Goal: Find specific page/section: Find specific page/section

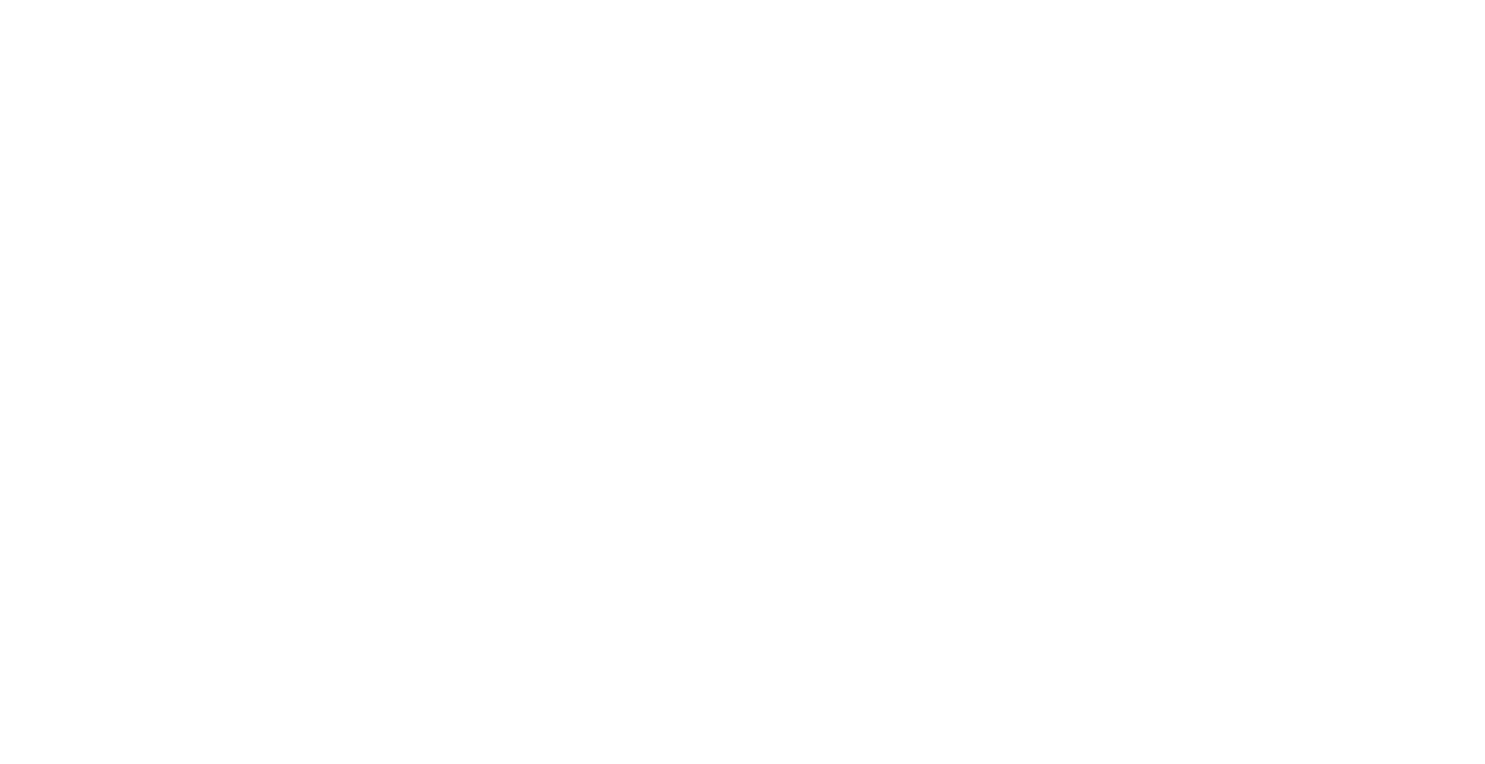
select select "Song"
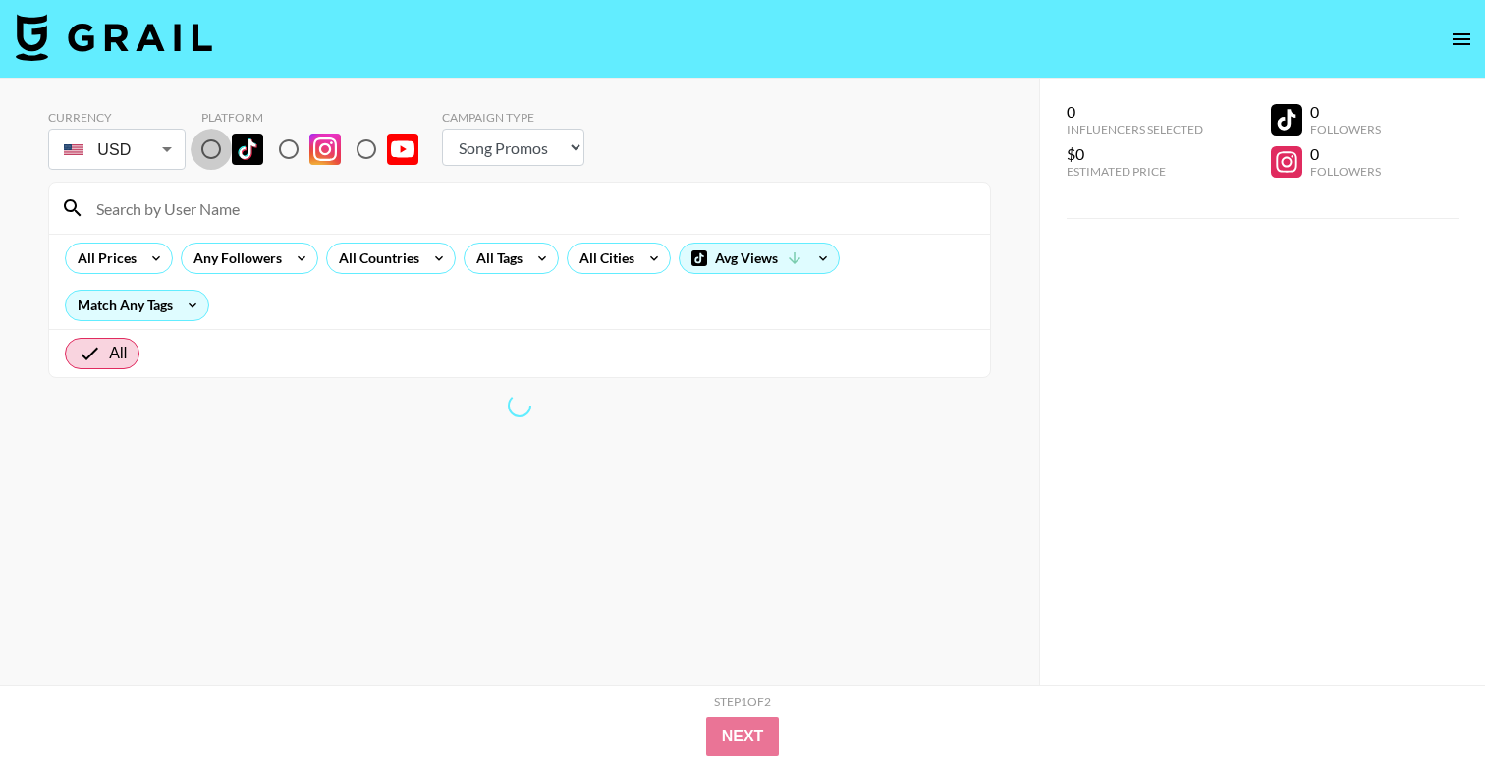
click at [208, 153] on input "radio" at bounding box center [211, 149] width 41 height 41
radio input "true"
click at [368, 254] on div "All Countries" at bounding box center [375, 258] width 96 height 29
click at [413, 212] on div at bounding box center [742, 382] width 1485 height 764
click at [423, 257] on div at bounding box center [742, 382] width 1485 height 764
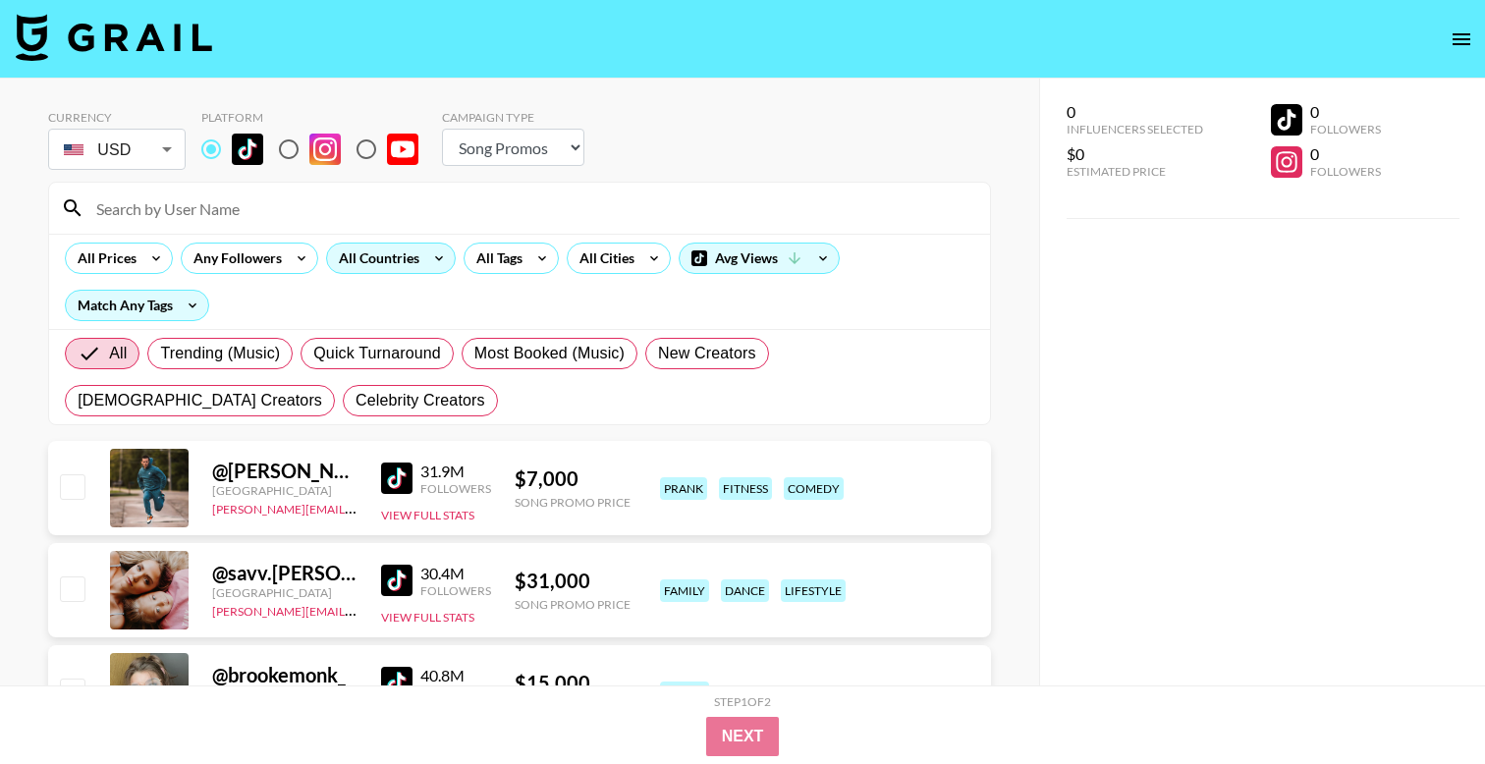
click at [423, 263] on icon at bounding box center [438, 258] width 31 height 29
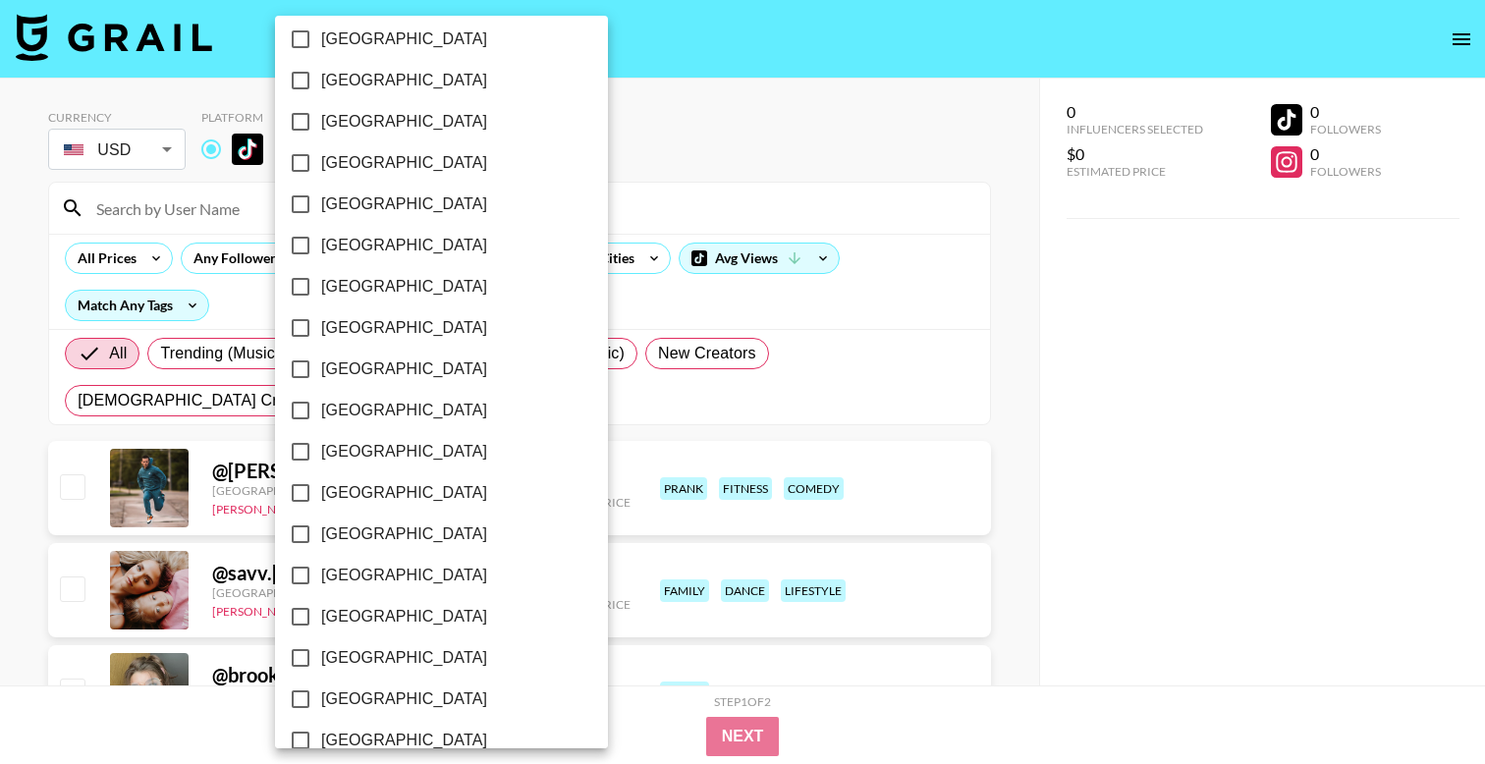
scroll to position [1527, 0]
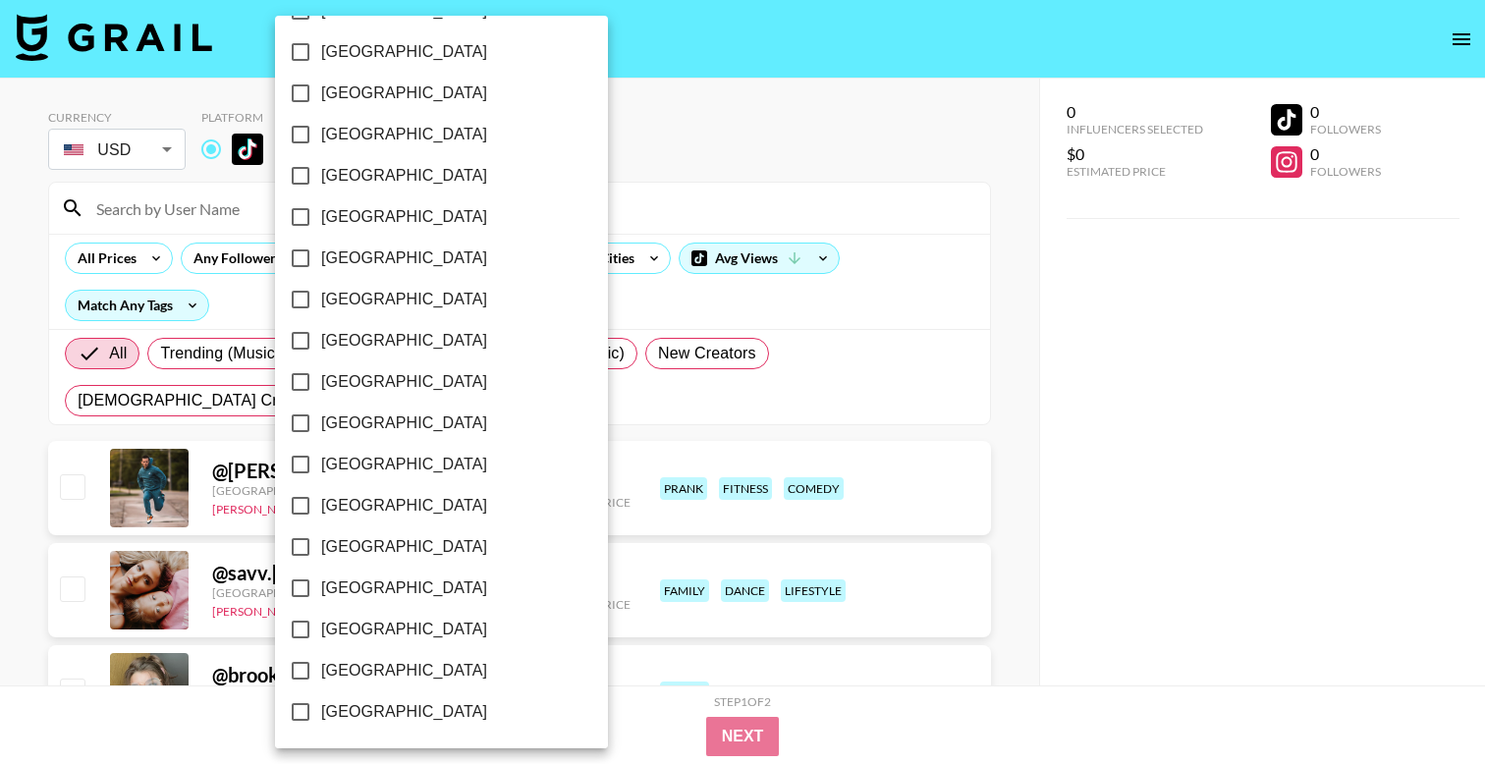
click at [392, 670] on span "[GEOGRAPHIC_DATA]" at bounding box center [404, 671] width 166 height 24
click at [321, 670] on input "[GEOGRAPHIC_DATA]" at bounding box center [300, 670] width 41 height 41
checkbox input "true"
click at [717, 190] on div at bounding box center [742, 382] width 1485 height 764
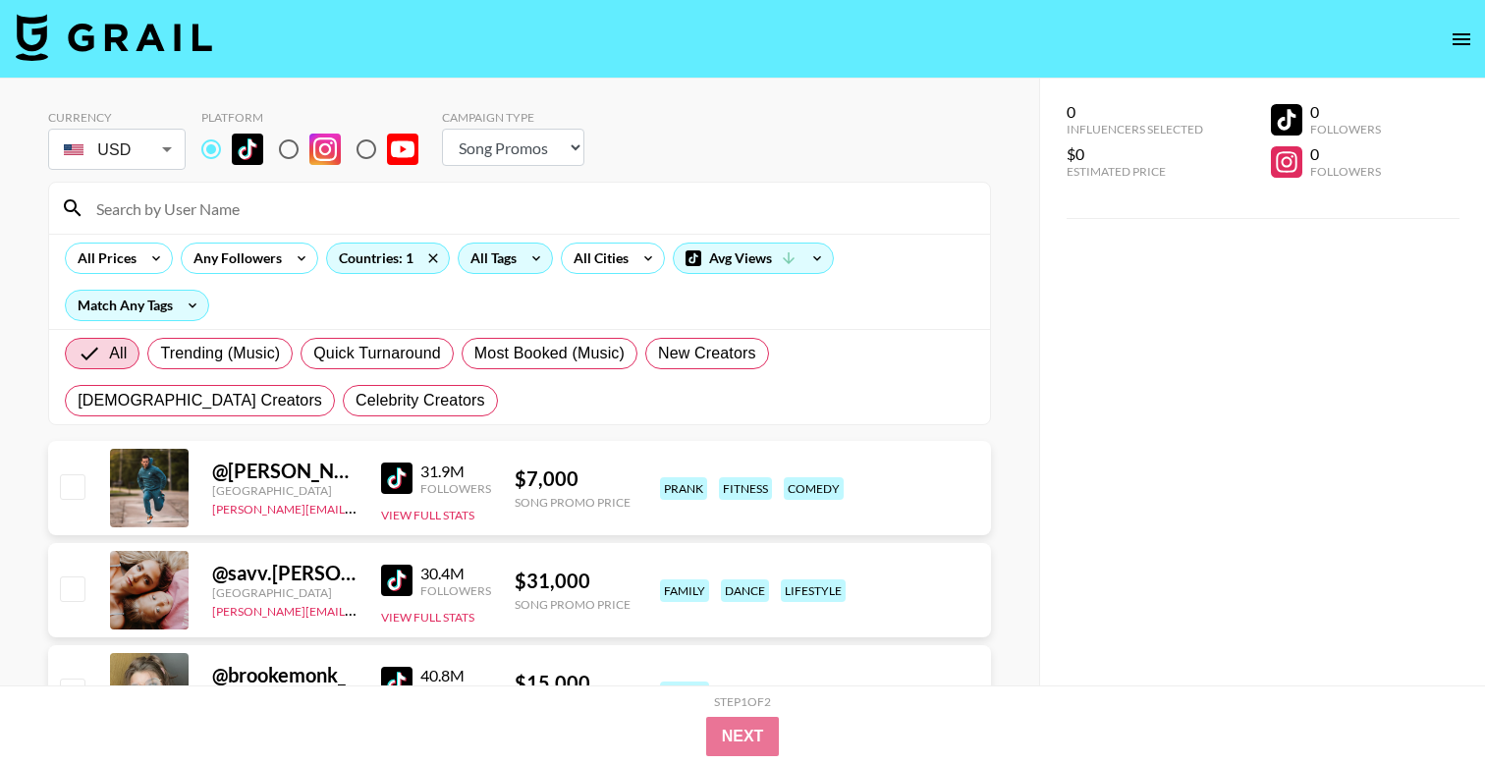
click at [522, 260] on icon at bounding box center [536, 258] width 31 height 29
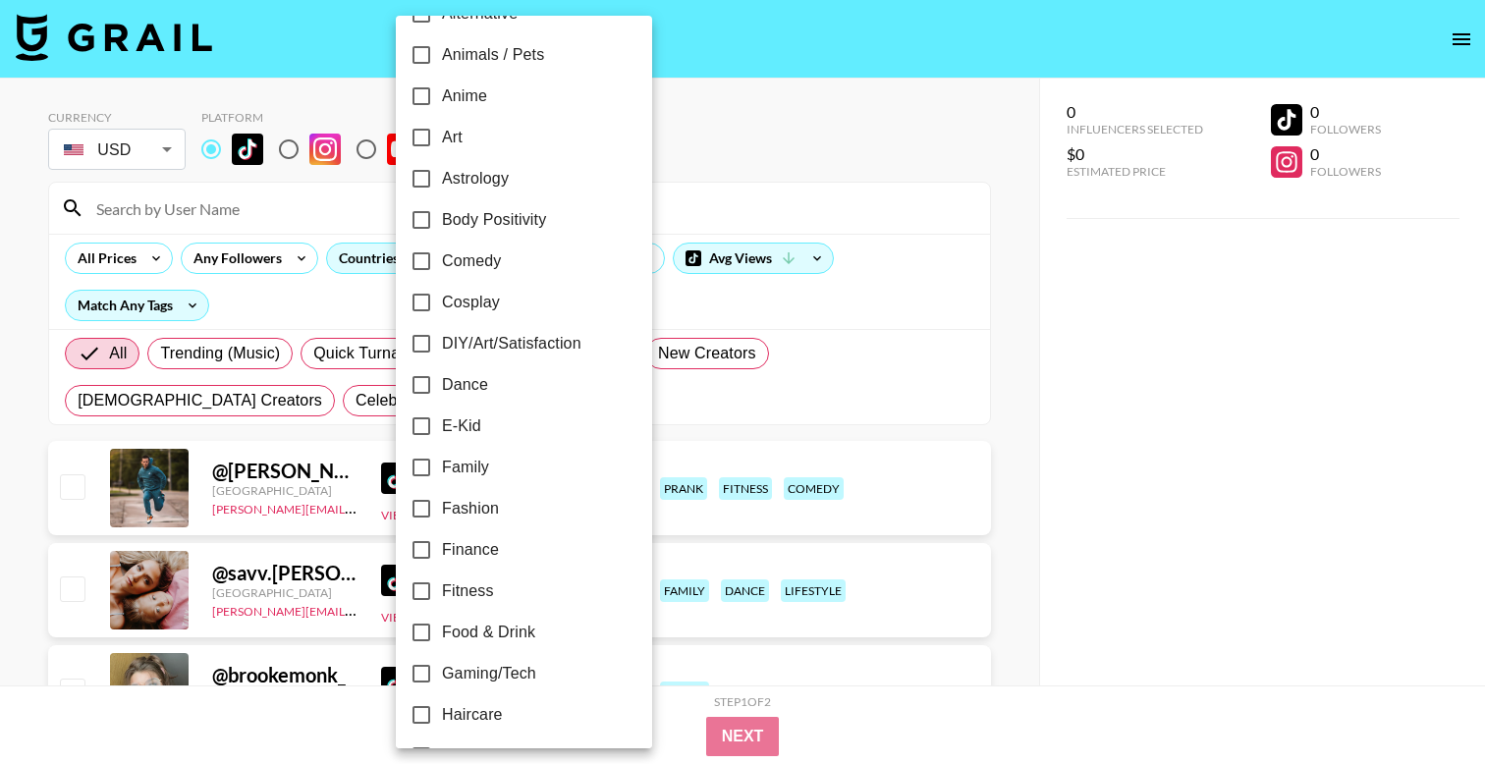
scroll to position [167, 0]
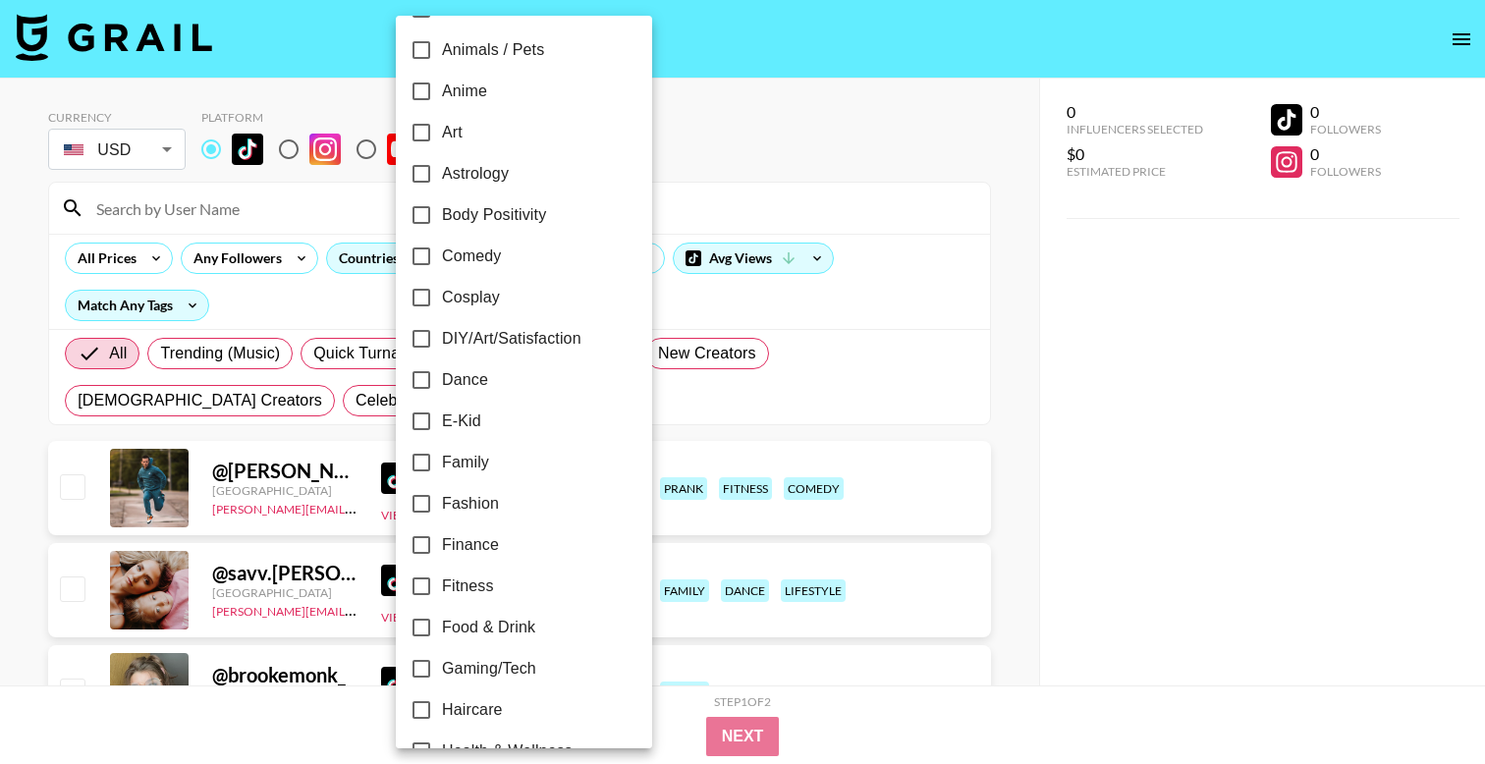
click at [475, 464] on span "Family" at bounding box center [465, 463] width 47 height 24
click at [442, 464] on input "Family" at bounding box center [421, 462] width 41 height 41
checkbox input "true"
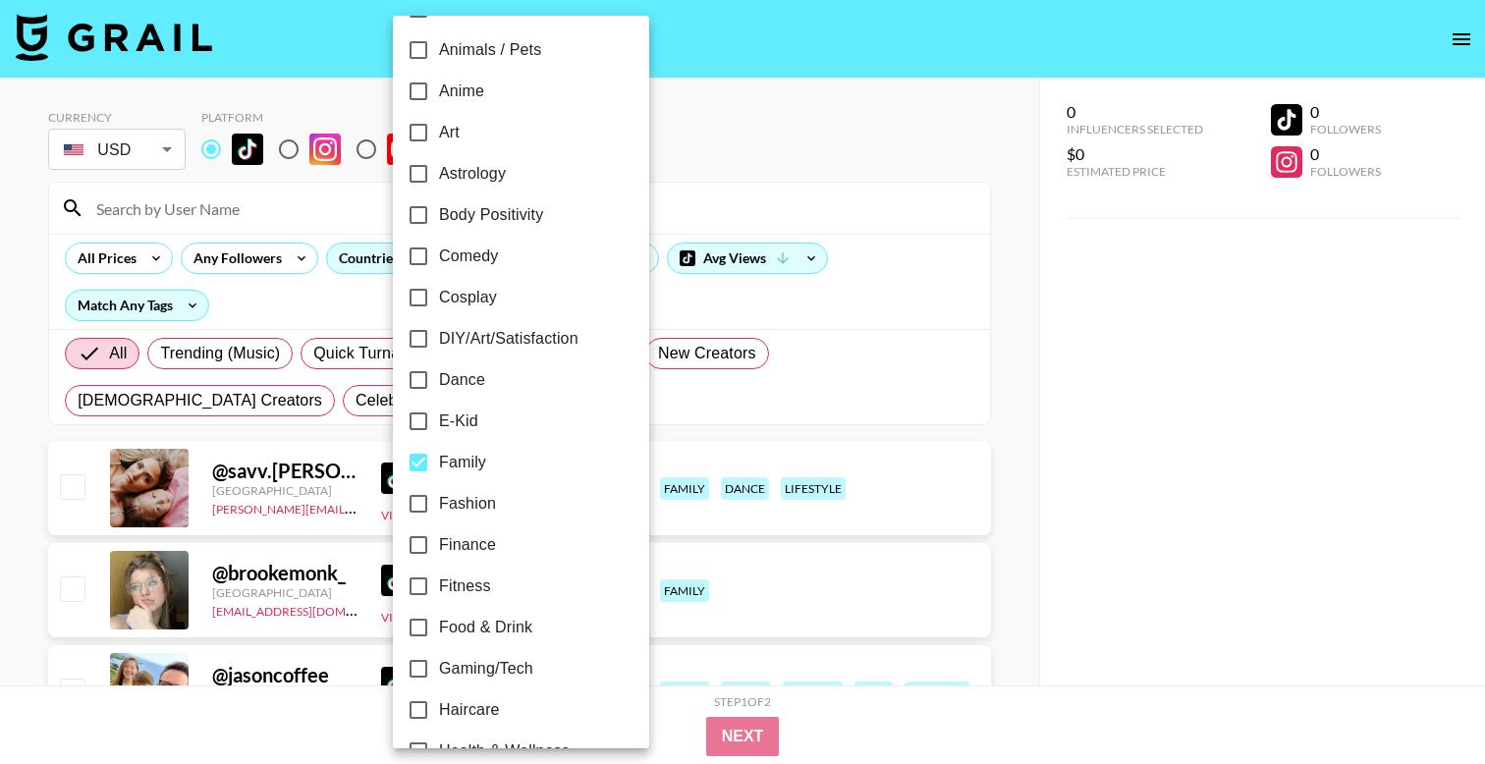
click at [750, 201] on div at bounding box center [742, 382] width 1485 height 764
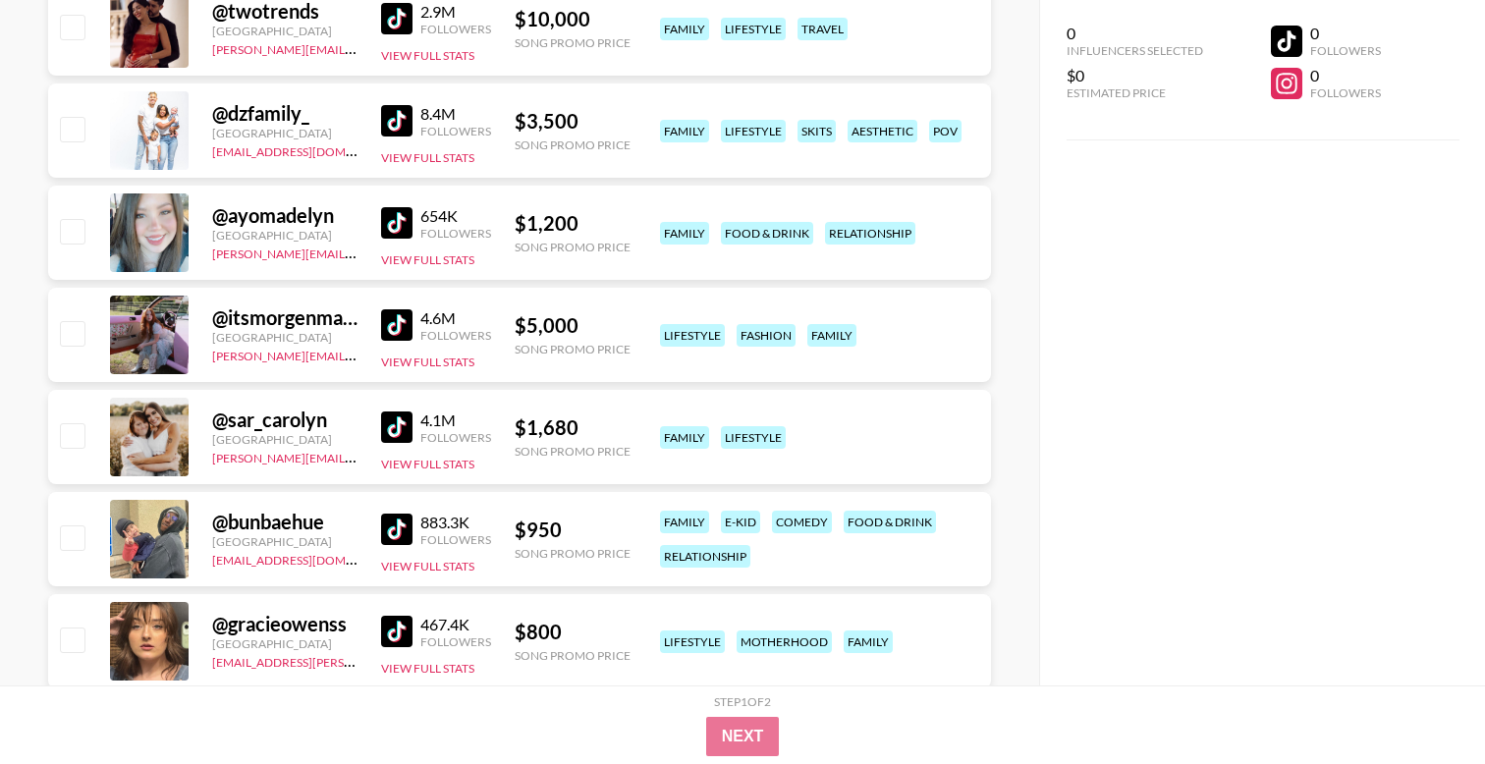
scroll to position [1790, 0]
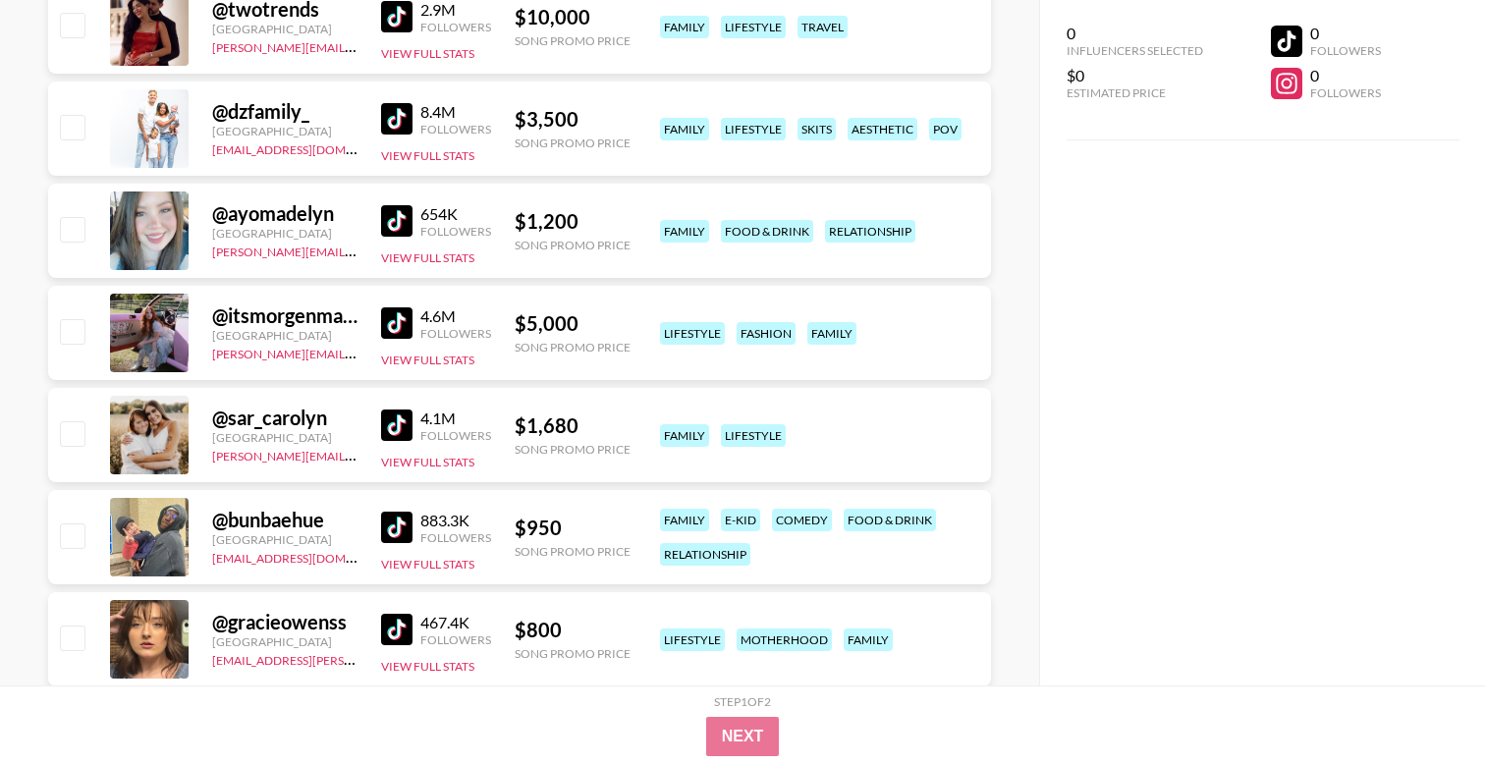
click at [399, 426] on img at bounding box center [396, 425] width 31 height 31
